Goal: Information Seeking & Learning: Learn about a topic

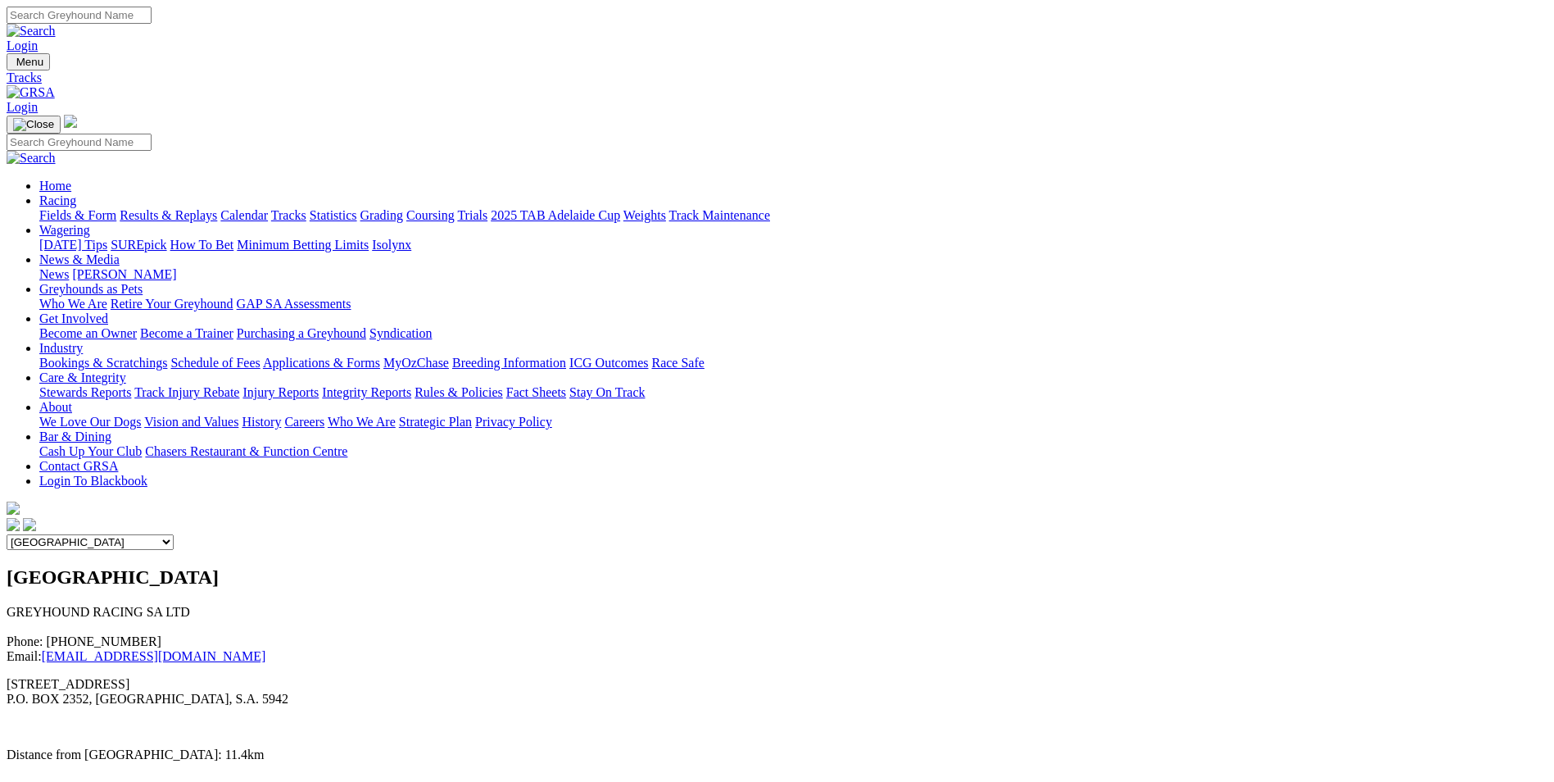
click at [268, 208] on link "Calendar" at bounding box center [244, 215] width 48 height 14
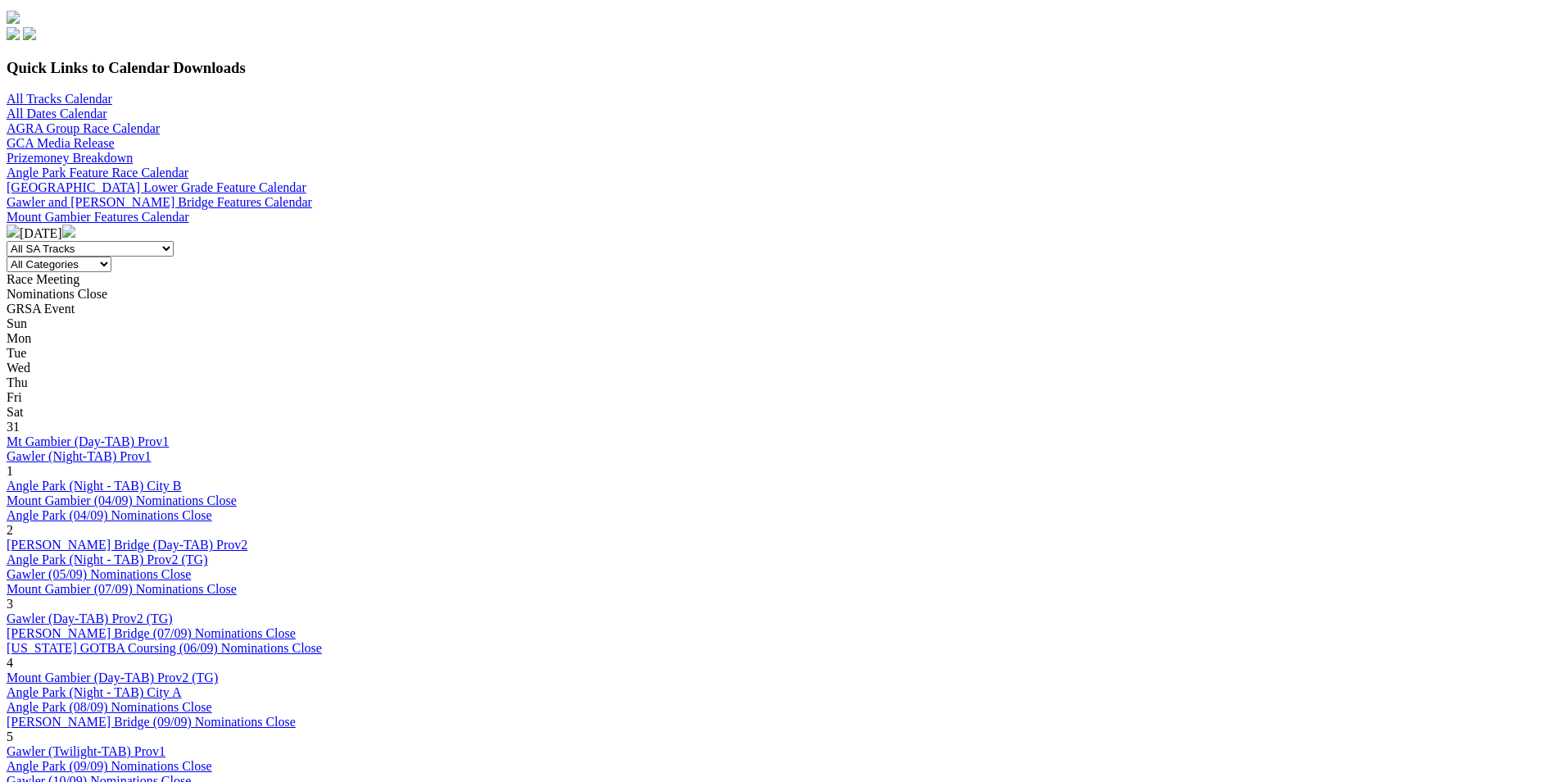
scroll to position [492, 0]
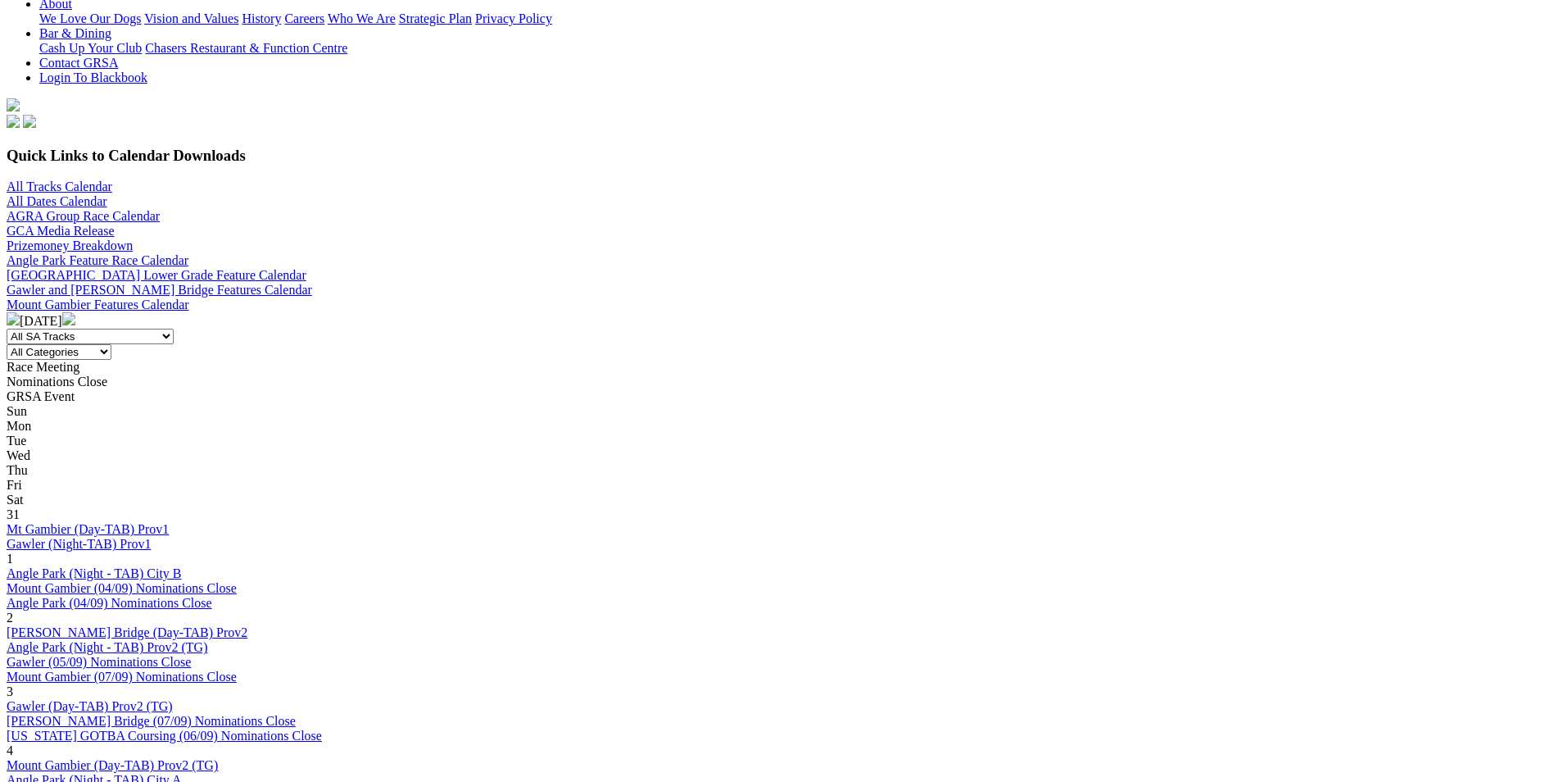
scroll to position [410, 0]
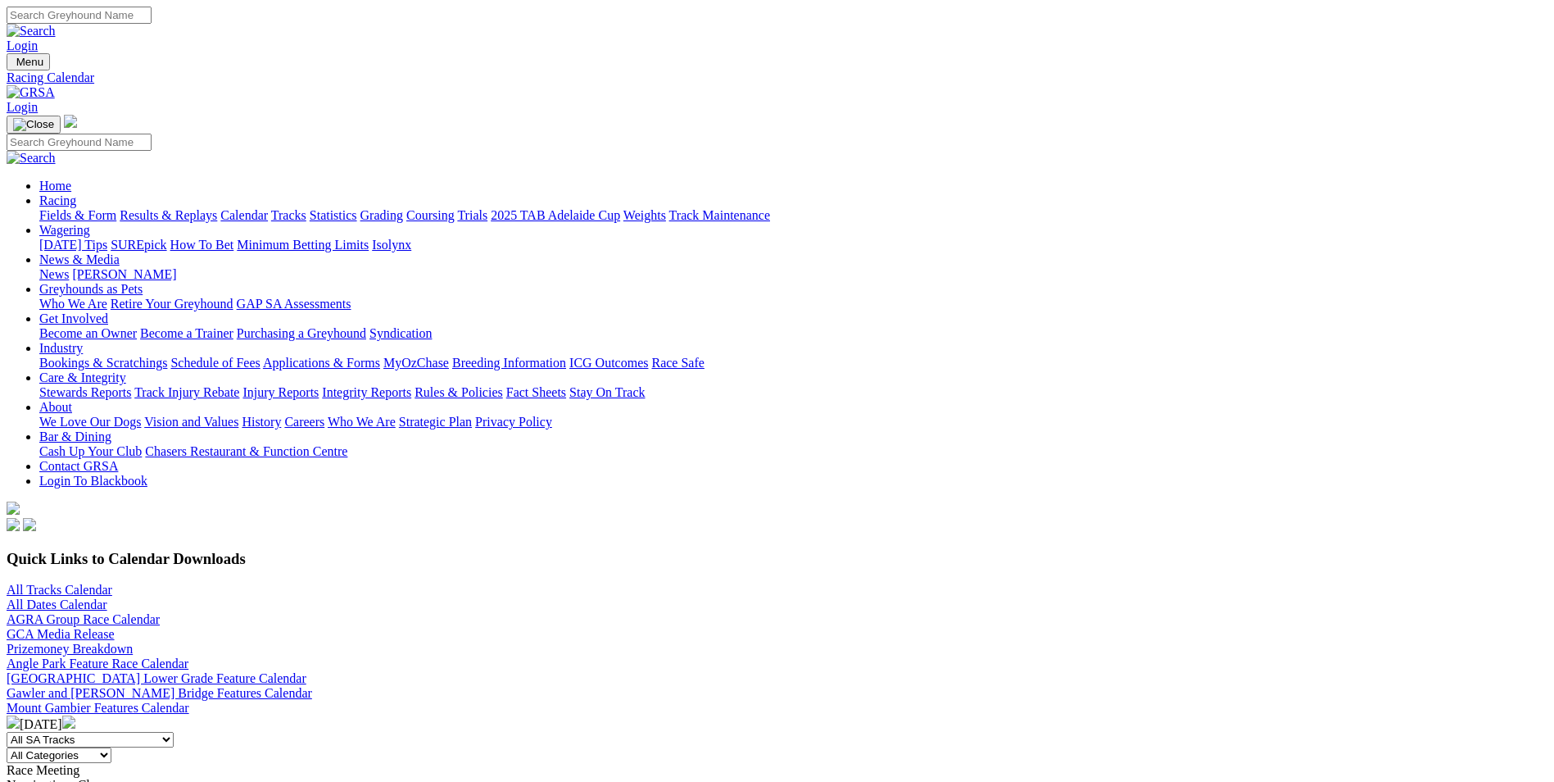
click at [76, 193] on link "Racing" at bounding box center [57, 200] width 37 height 14
click at [174, 732] on select "All SA Tracks Angle Park Gawler Mount Gambier Murray Bridge Virginia GOTBA Cour…" at bounding box center [90, 740] width 167 height 16
select select "1"
click at [174, 732] on select "All SA Tracks Angle Park Gawler Mount Gambier Murray Bridge Virginia GOTBA Cour…" at bounding box center [90, 740] width 167 height 16
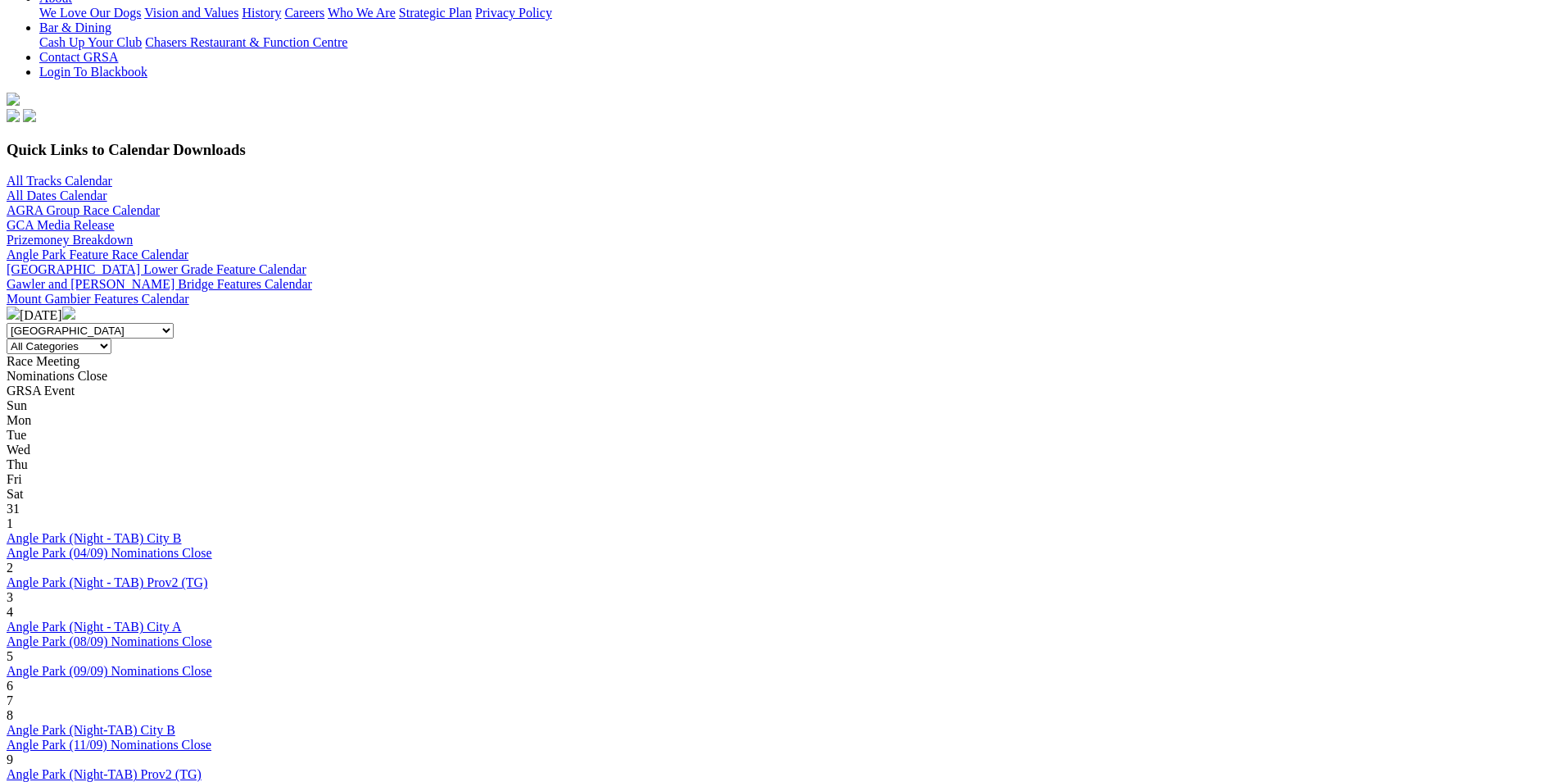
scroll to position [410, 0]
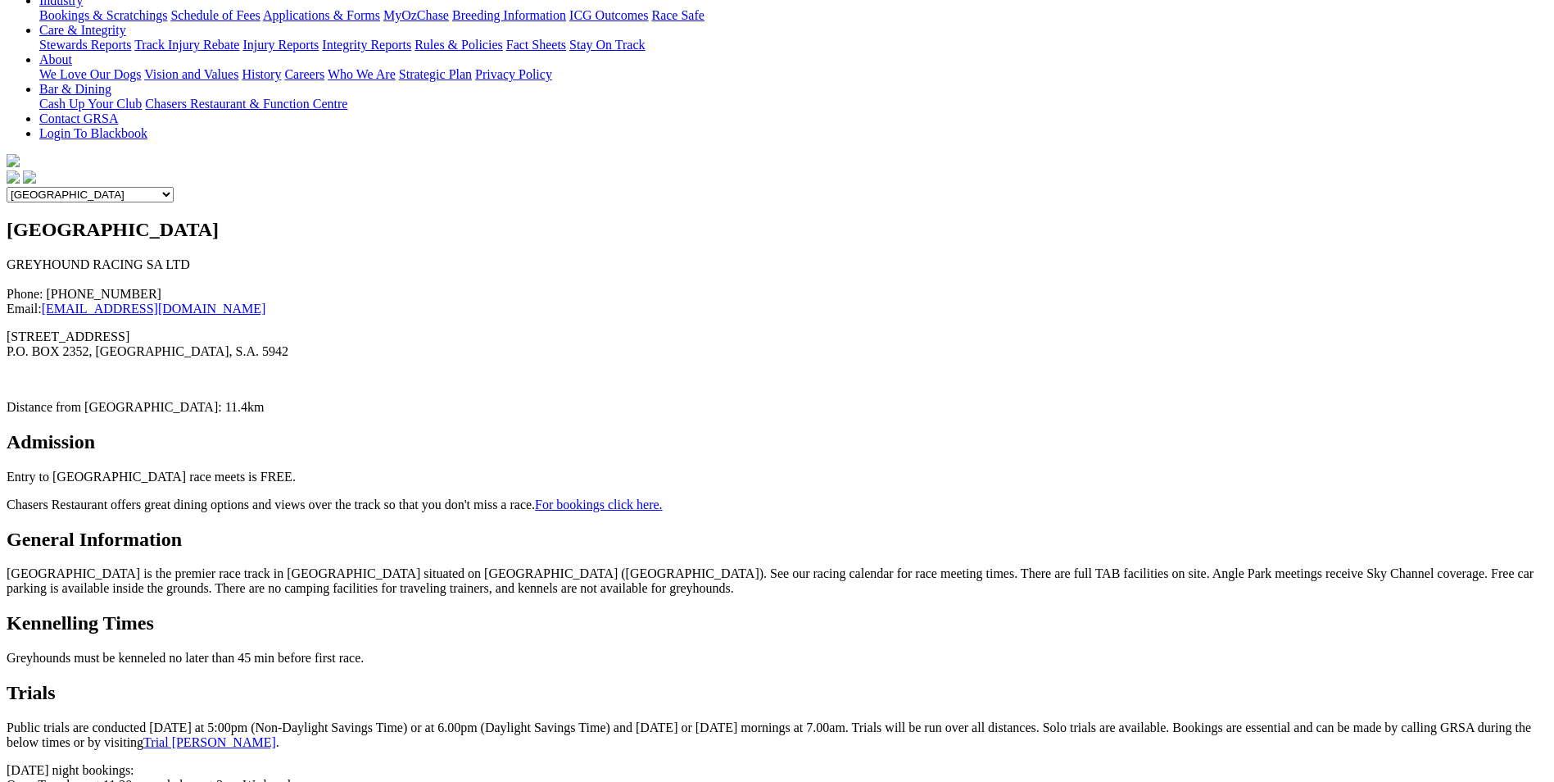
scroll to position [328, 0]
